Goal: Find specific page/section: Find specific page/section

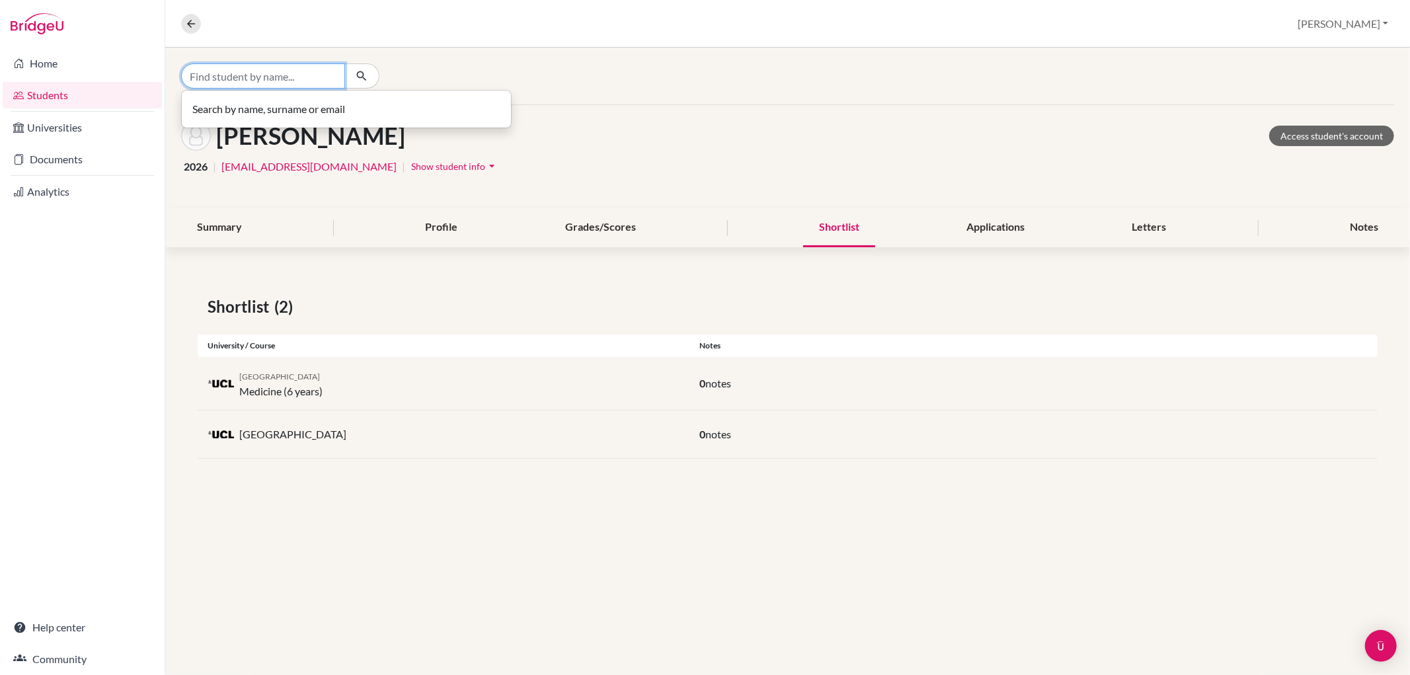
click at [290, 81] on input "Find student by name..." at bounding box center [263, 75] width 164 height 25
type input "warr"
click at [274, 101] on span "Warr avipon Komutdaeng" at bounding box center [257, 104] width 118 height 16
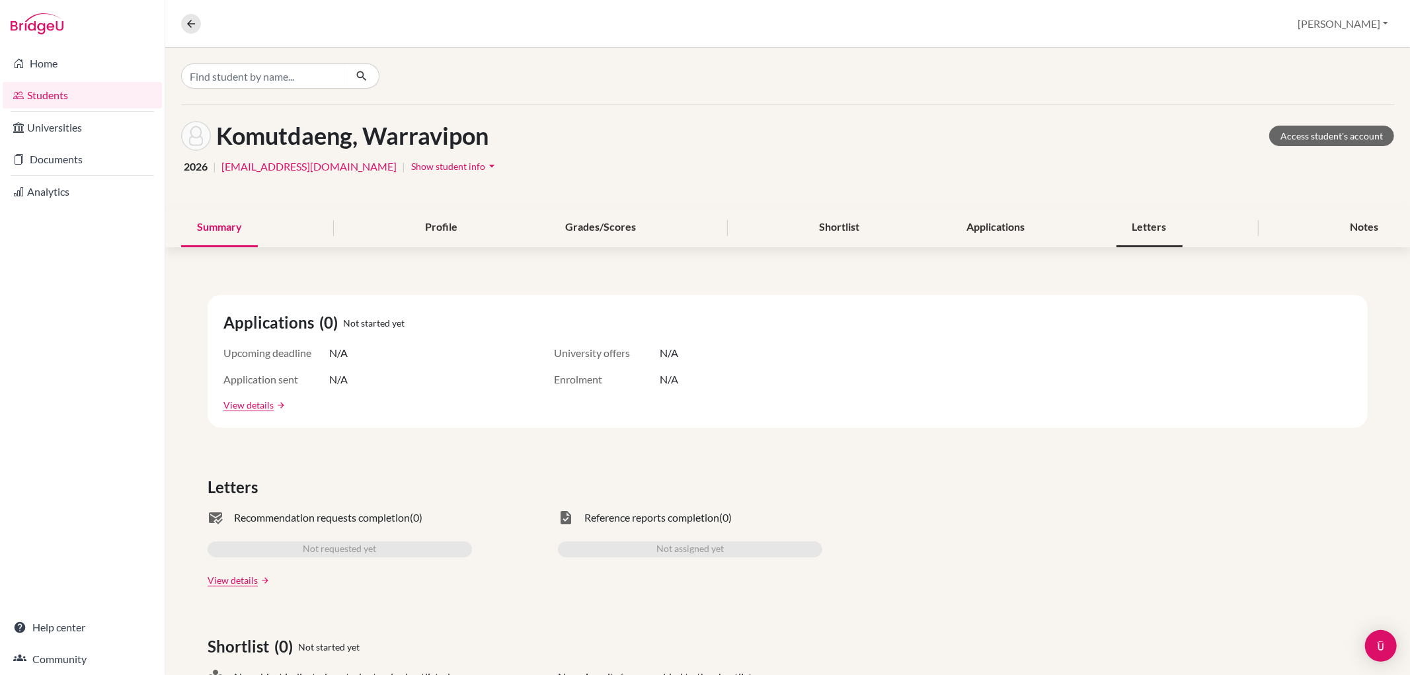
click at [1121, 229] on div "Letters" at bounding box center [1150, 227] width 66 height 39
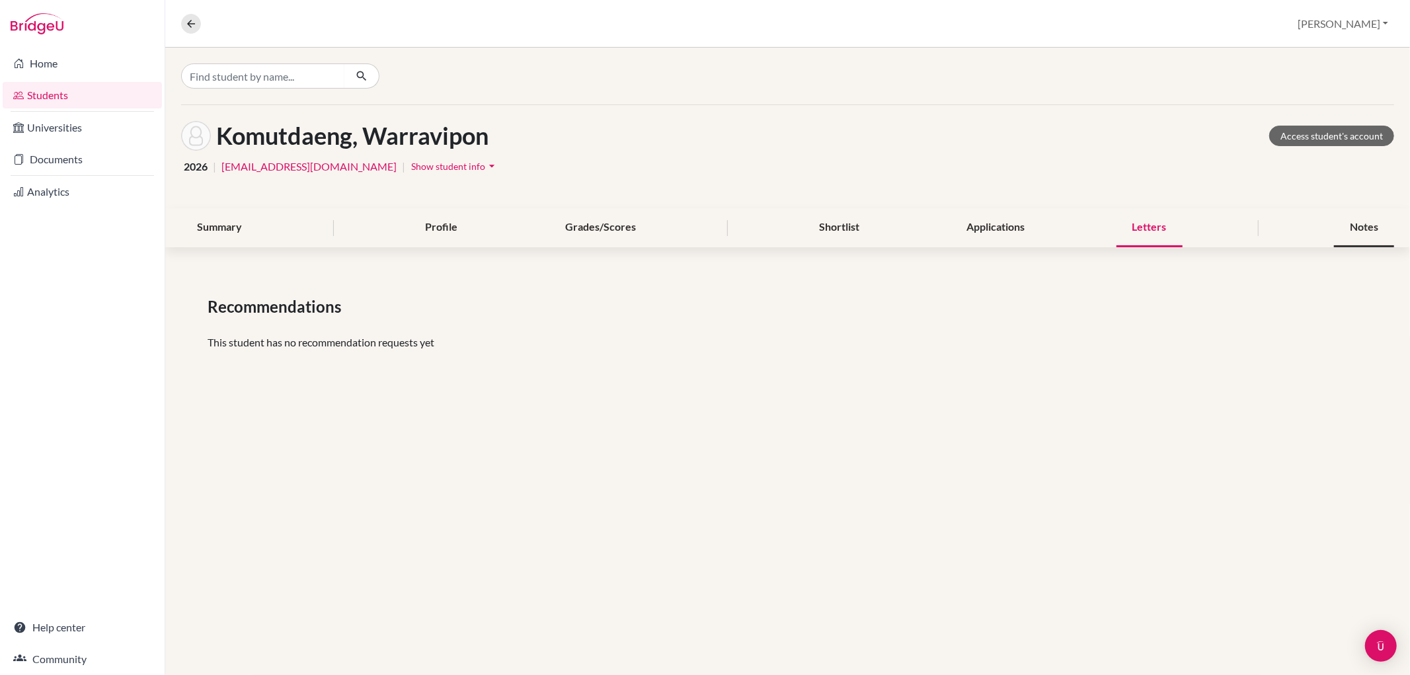
click at [1366, 215] on div "Notes" at bounding box center [1364, 227] width 60 height 39
